Goal: Information Seeking & Learning: Learn about a topic

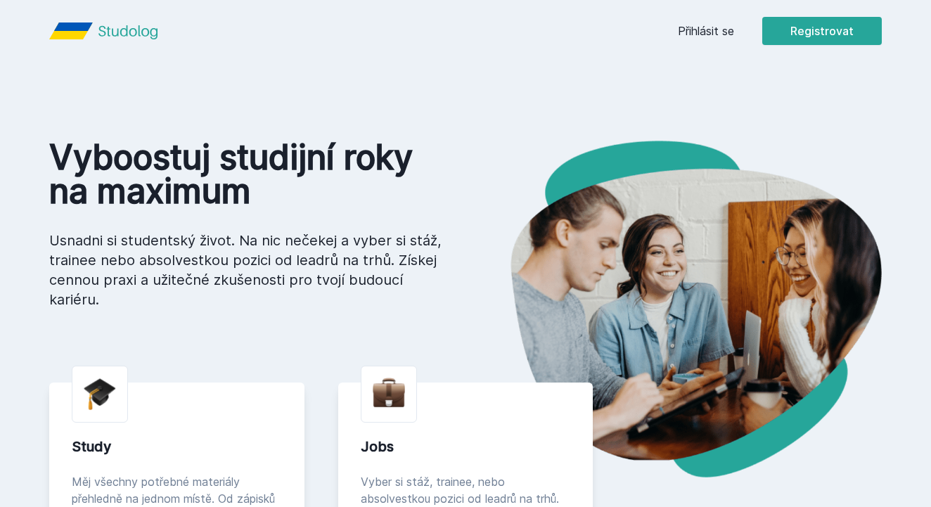
click at [720, 32] on link "Přihlásit se" at bounding box center [706, 30] width 56 height 17
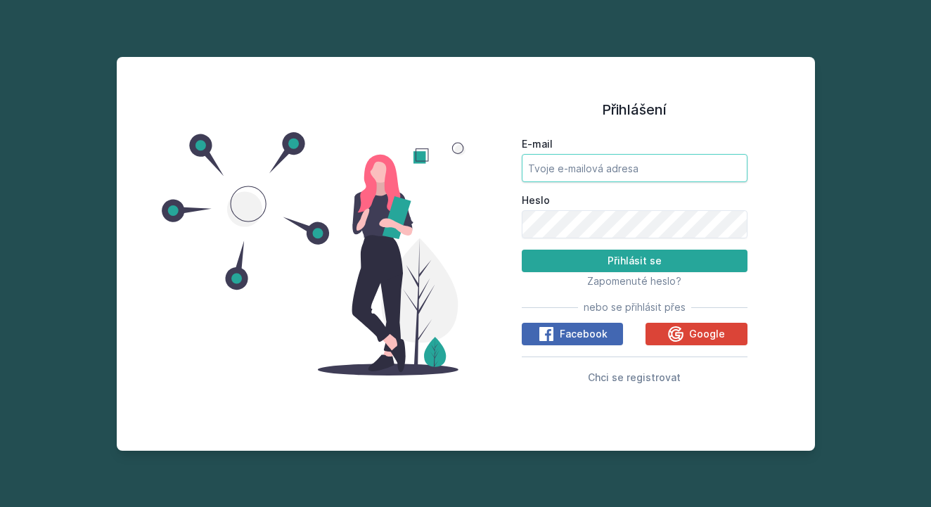
type input "[EMAIL_ADDRESS][DOMAIN_NAME]"
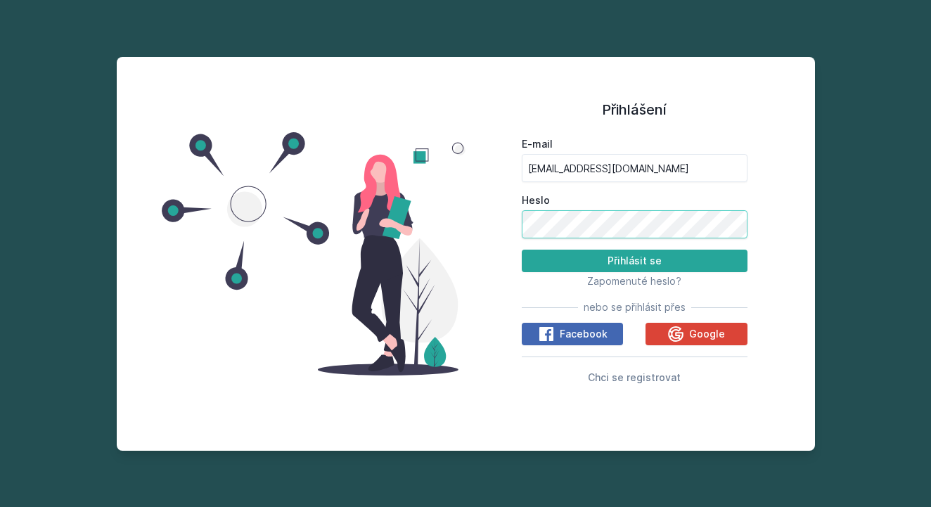
click at [634, 261] on button "Přihlásit se" at bounding box center [635, 261] width 226 height 22
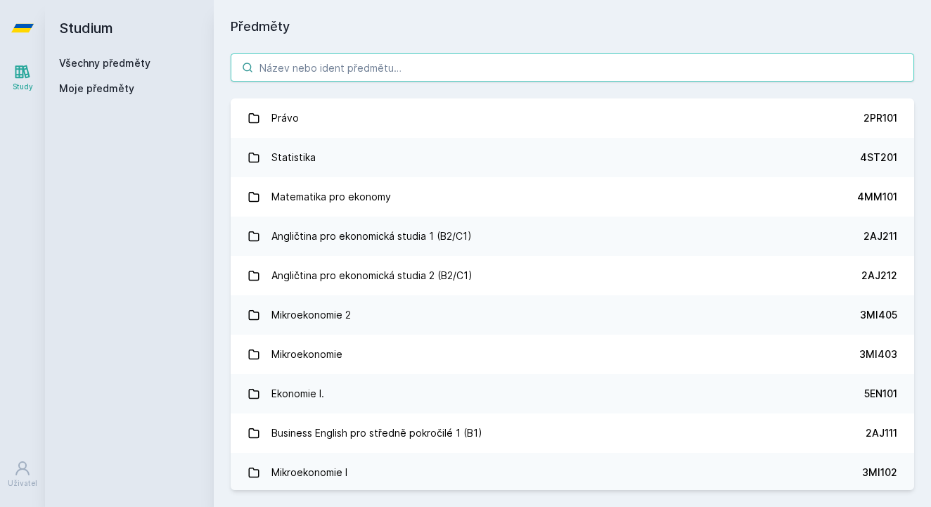
click at [335, 63] on input "search" at bounding box center [572, 67] width 683 height 28
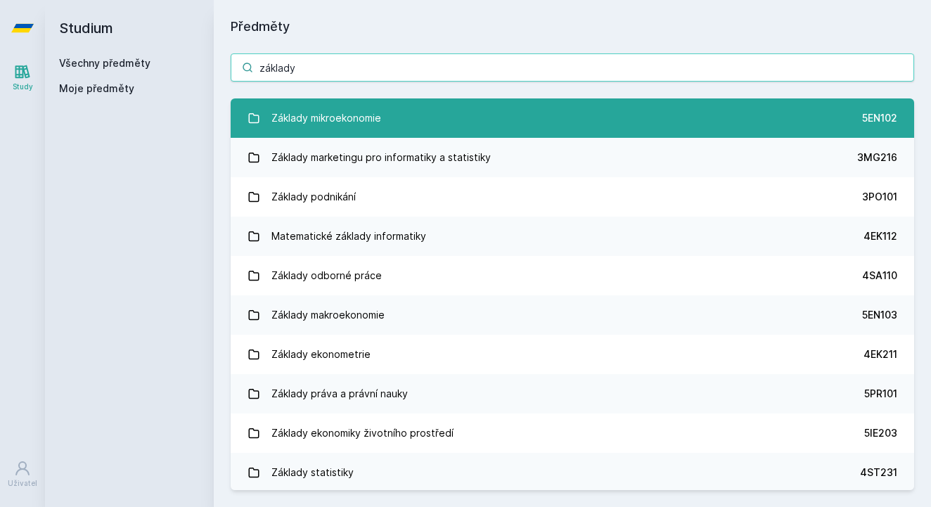
type input "základy"
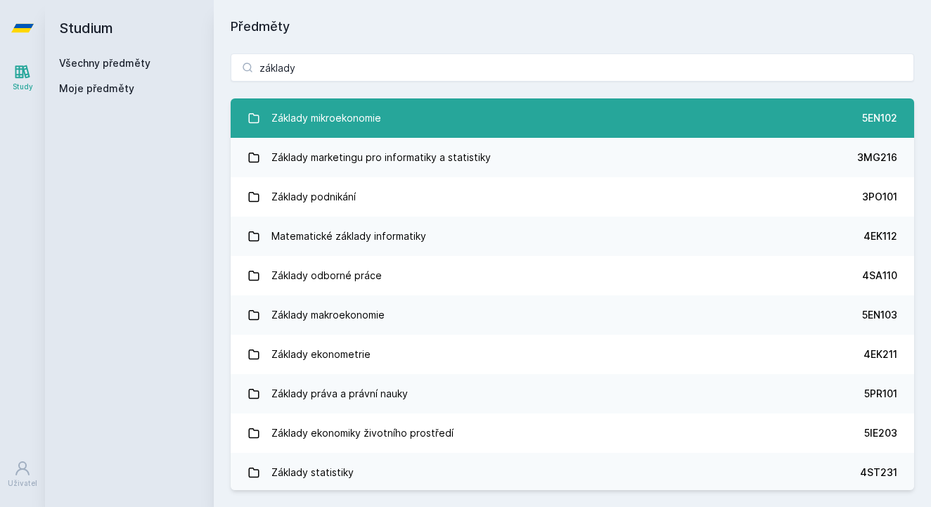
click at [358, 114] on div "Základy mikroekonomie" at bounding box center [326, 118] width 110 height 28
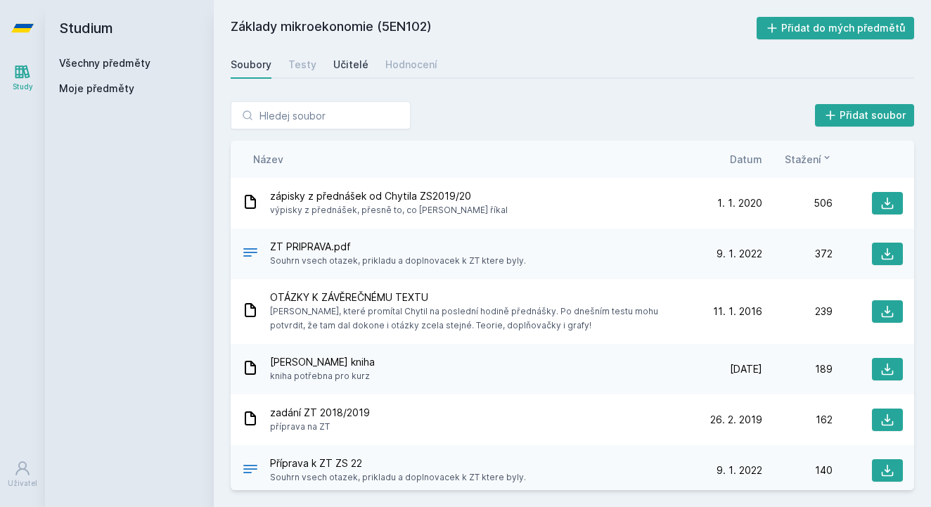
click at [342, 58] on div "Učitelé" at bounding box center [350, 65] width 35 height 14
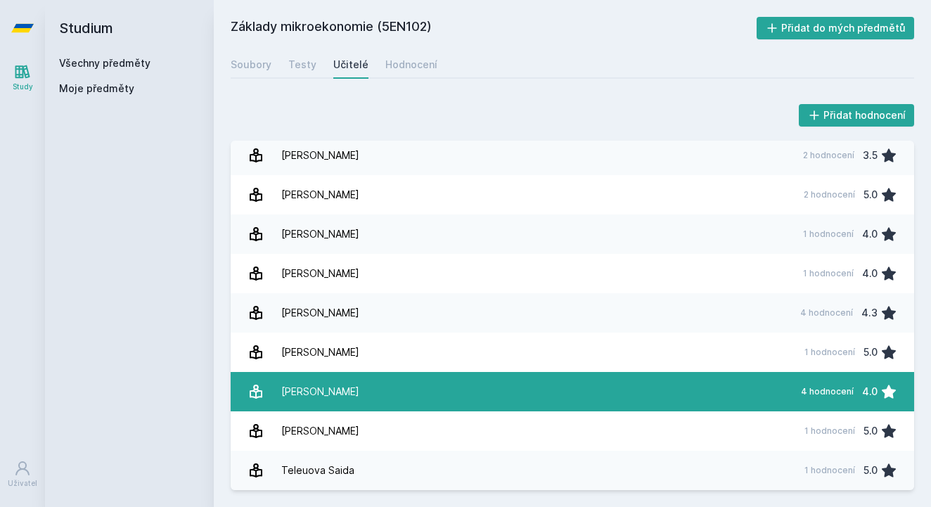
scroll to position [123, 0]
click at [360, 396] on link "Škrabka [PERSON_NAME] 4 hodnocení 4.0" at bounding box center [572, 391] width 683 height 39
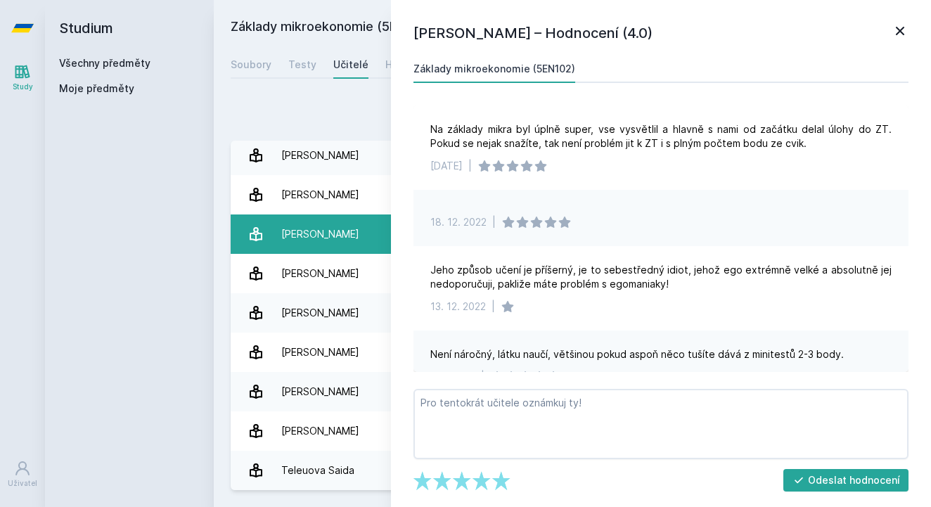
click at [321, 233] on div "[PERSON_NAME]" at bounding box center [320, 234] width 78 height 28
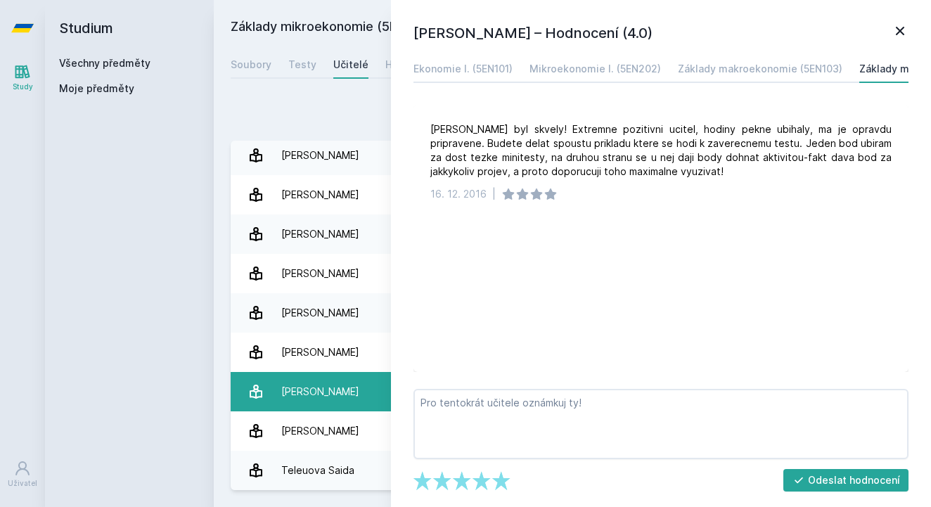
click at [288, 389] on div "[PERSON_NAME]" at bounding box center [320, 391] width 78 height 28
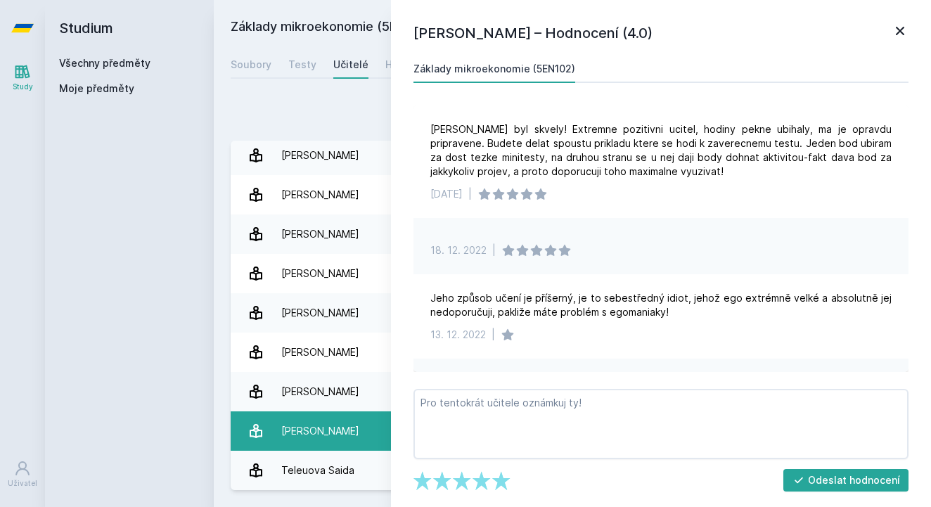
click at [299, 432] on div "[PERSON_NAME]" at bounding box center [320, 431] width 78 height 28
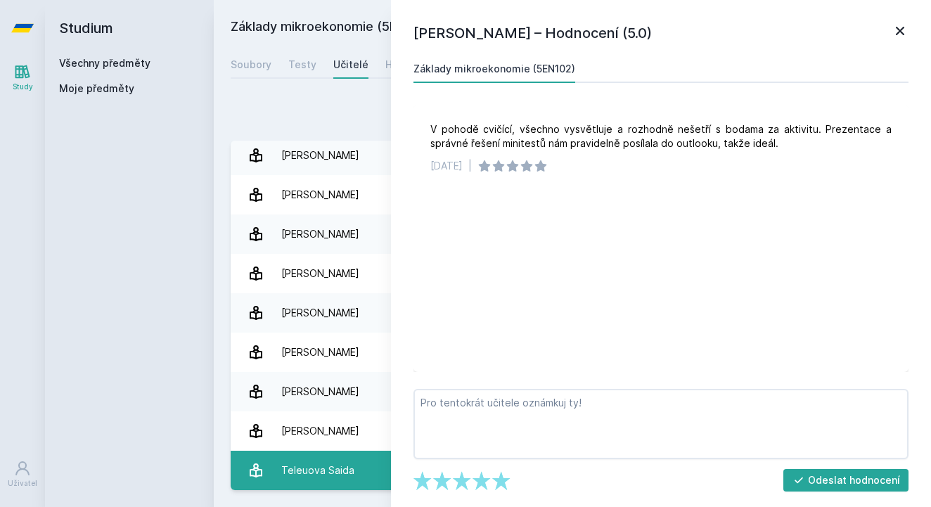
click at [324, 468] on div "Teleuova Saida" at bounding box center [317, 470] width 73 height 28
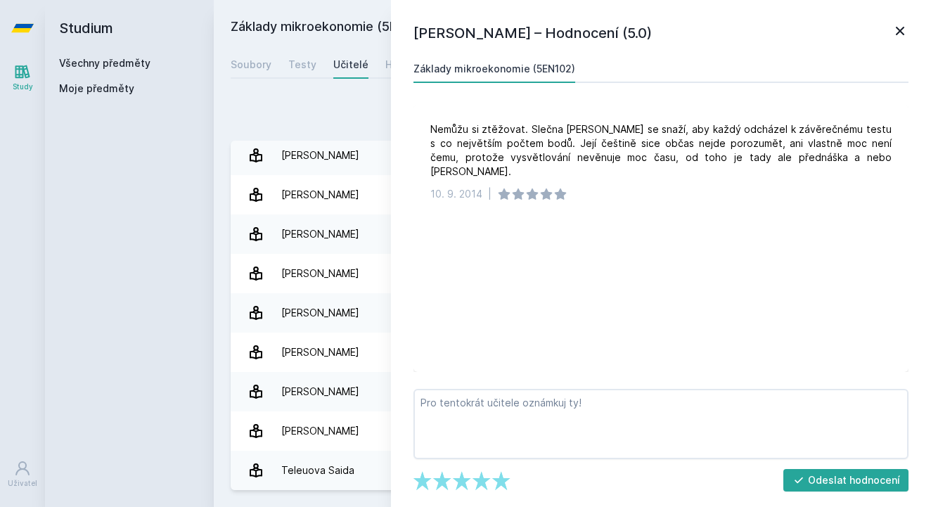
click at [899, 33] on icon at bounding box center [899, 30] width 17 height 17
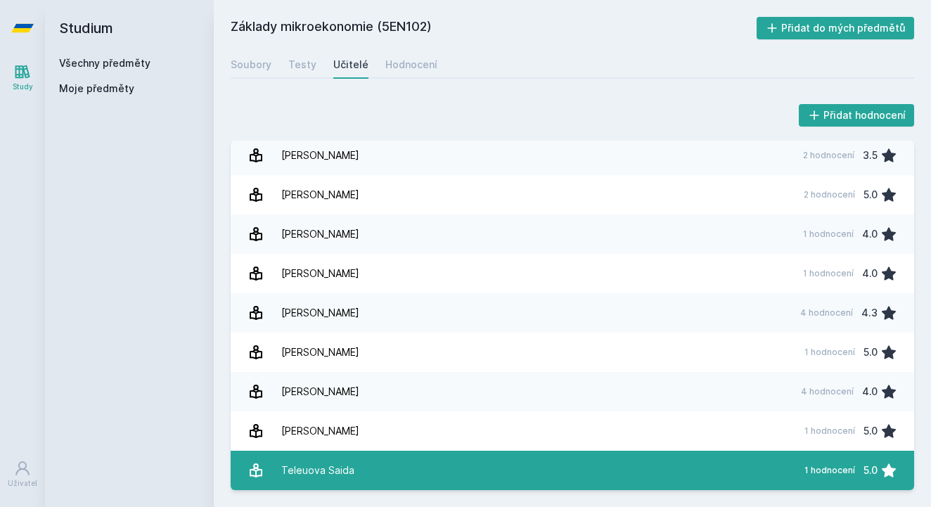
click at [490, 474] on link "Teleuova Saida 1 hodnocení 5.0" at bounding box center [572, 470] width 683 height 39
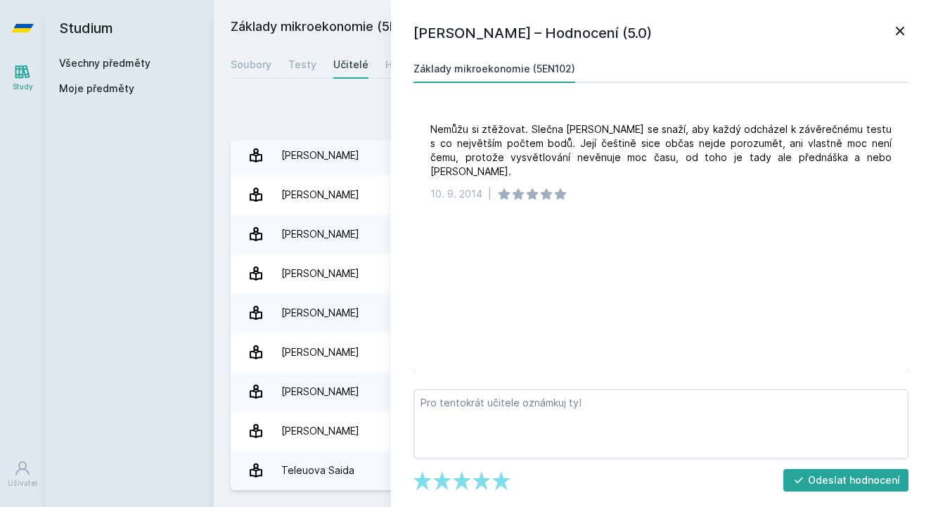
click at [899, 34] on icon at bounding box center [899, 30] width 17 height 17
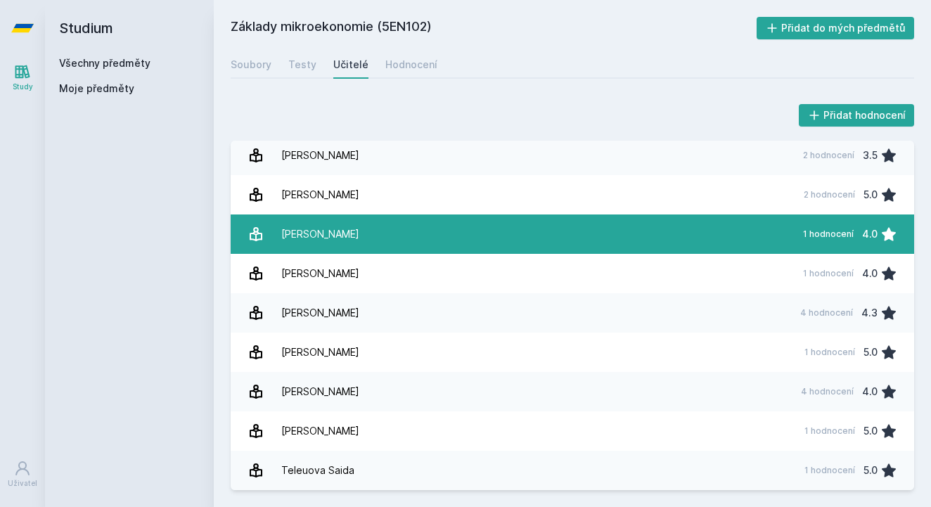
click at [446, 237] on link "Máslo [PERSON_NAME] 1 hodnocení 4.0" at bounding box center [572, 233] width 683 height 39
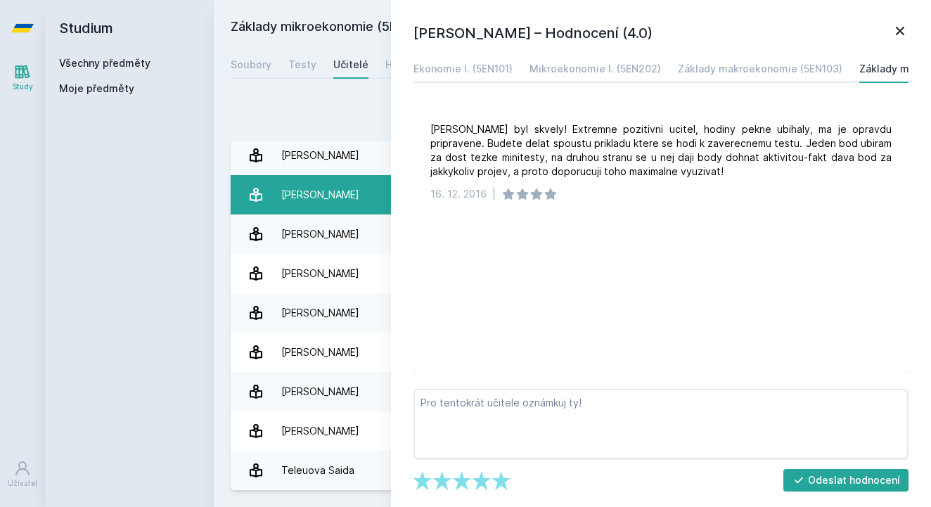
click at [308, 195] on div "[PERSON_NAME]" at bounding box center [320, 195] width 78 height 28
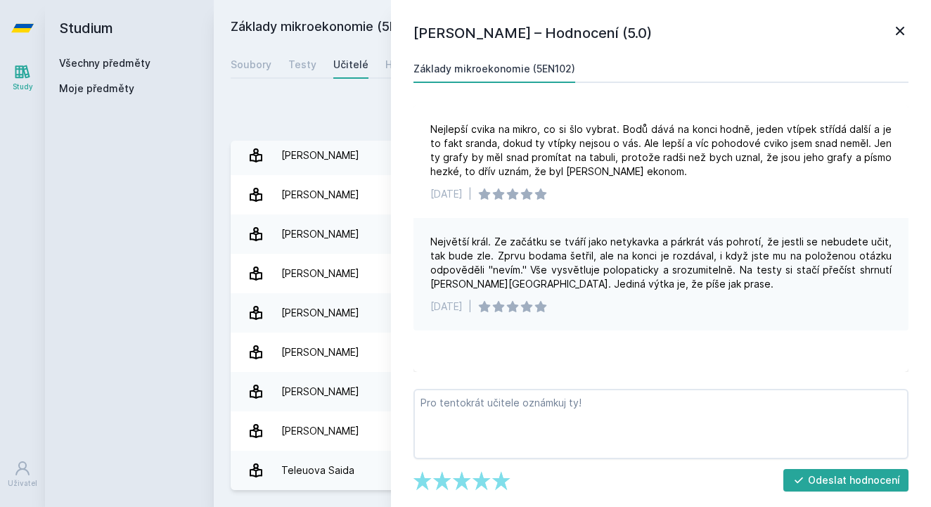
click at [905, 26] on icon at bounding box center [899, 30] width 17 height 17
